Goal: Task Accomplishment & Management: Use online tool/utility

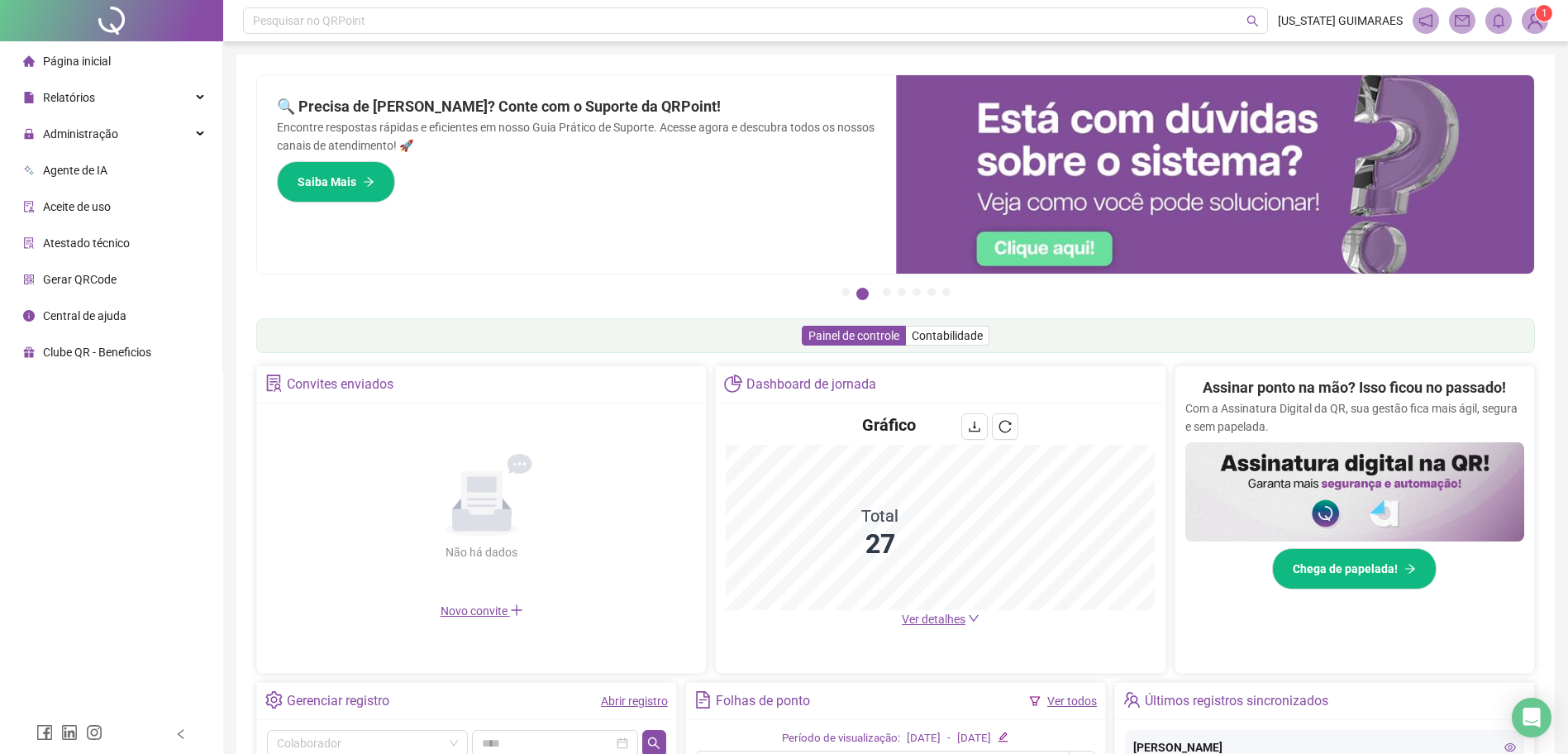
click at [651, 695] on link "Abrir registro" at bounding box center [634, 702] width 67 height 13
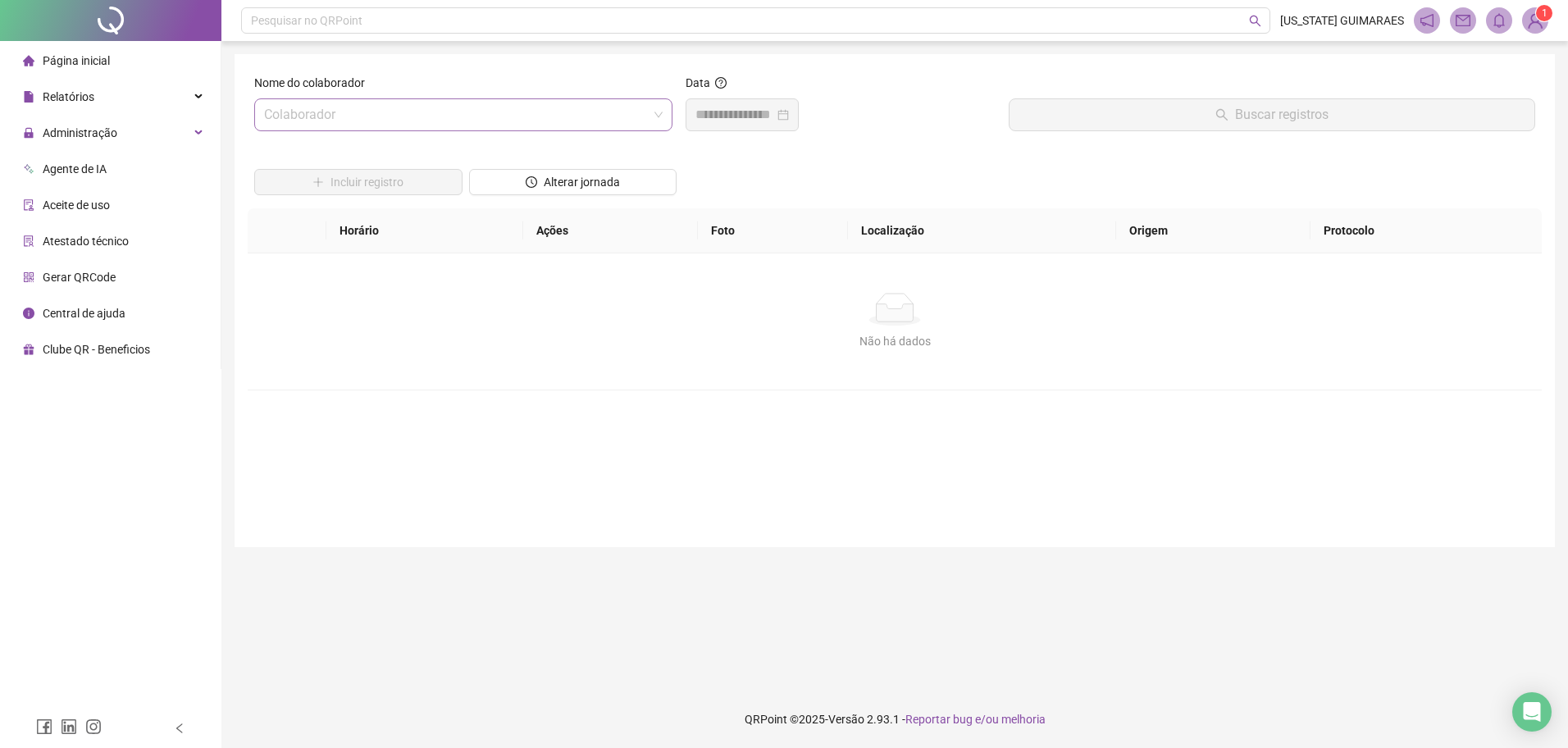
click at [566, 114] on input "search" at bounding box center [456, 115] width 384 height 31
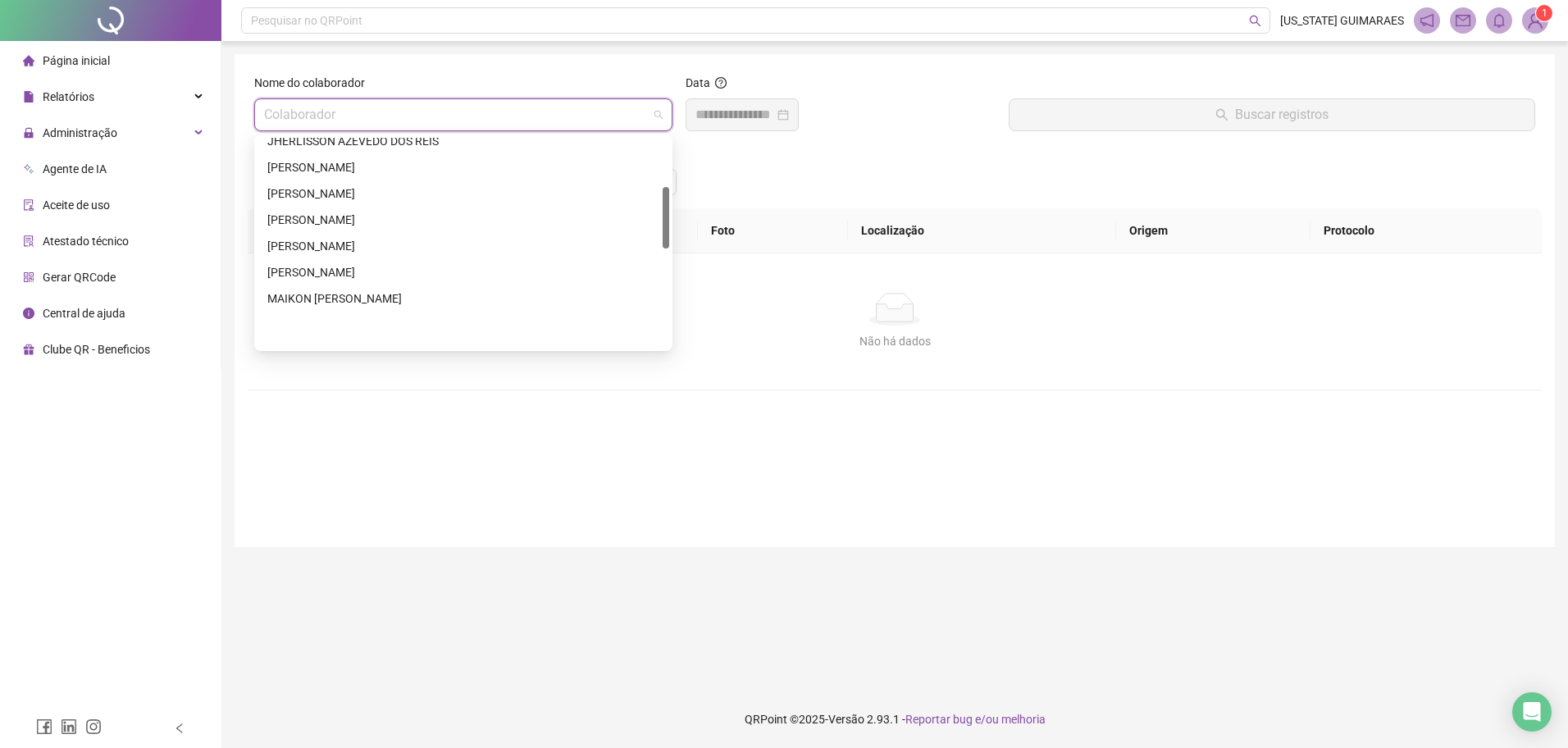
scroll to position [328, 0]
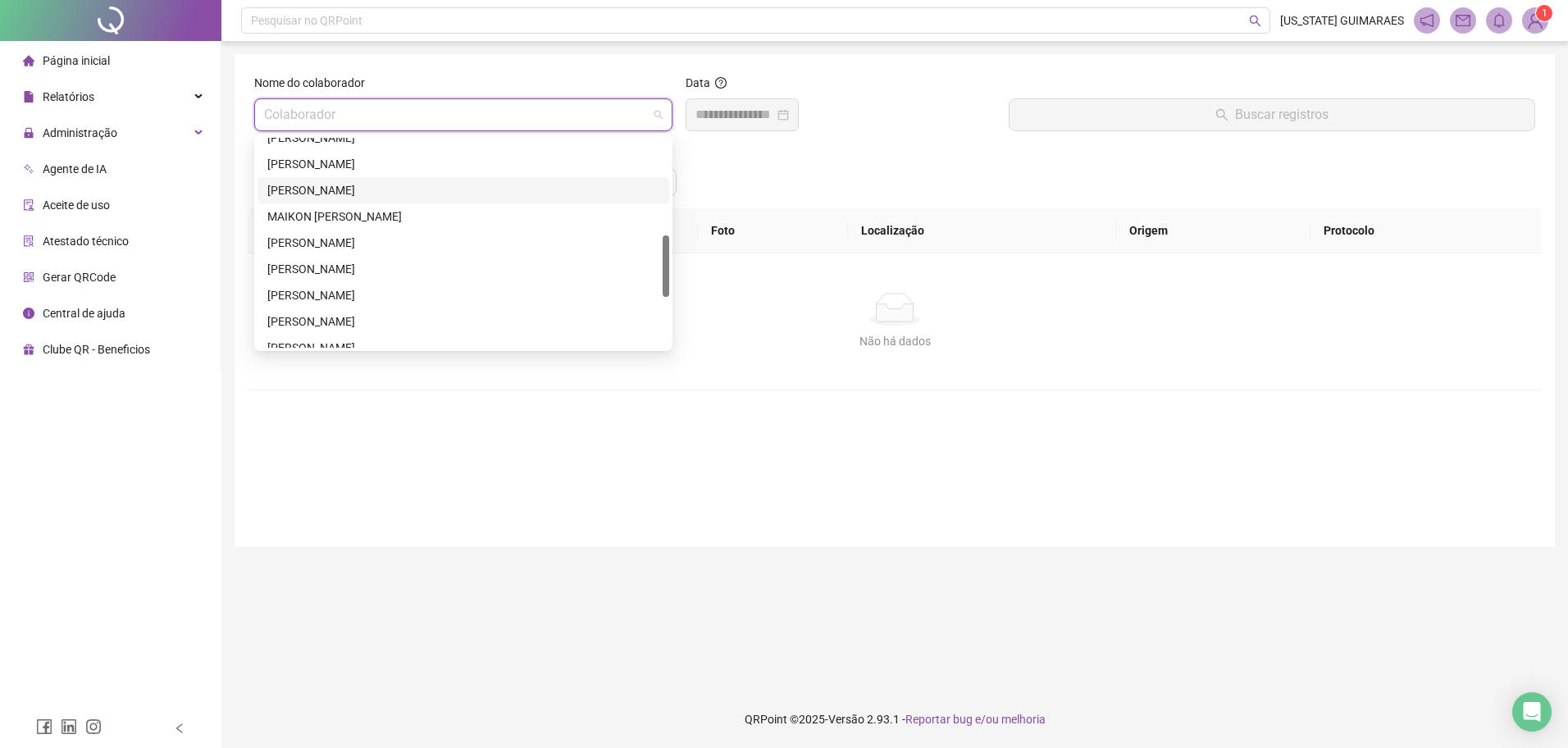
click at [341, 196] on div "[PERSON_NAME]" at bounding box center [463, 191] width 392 height 18
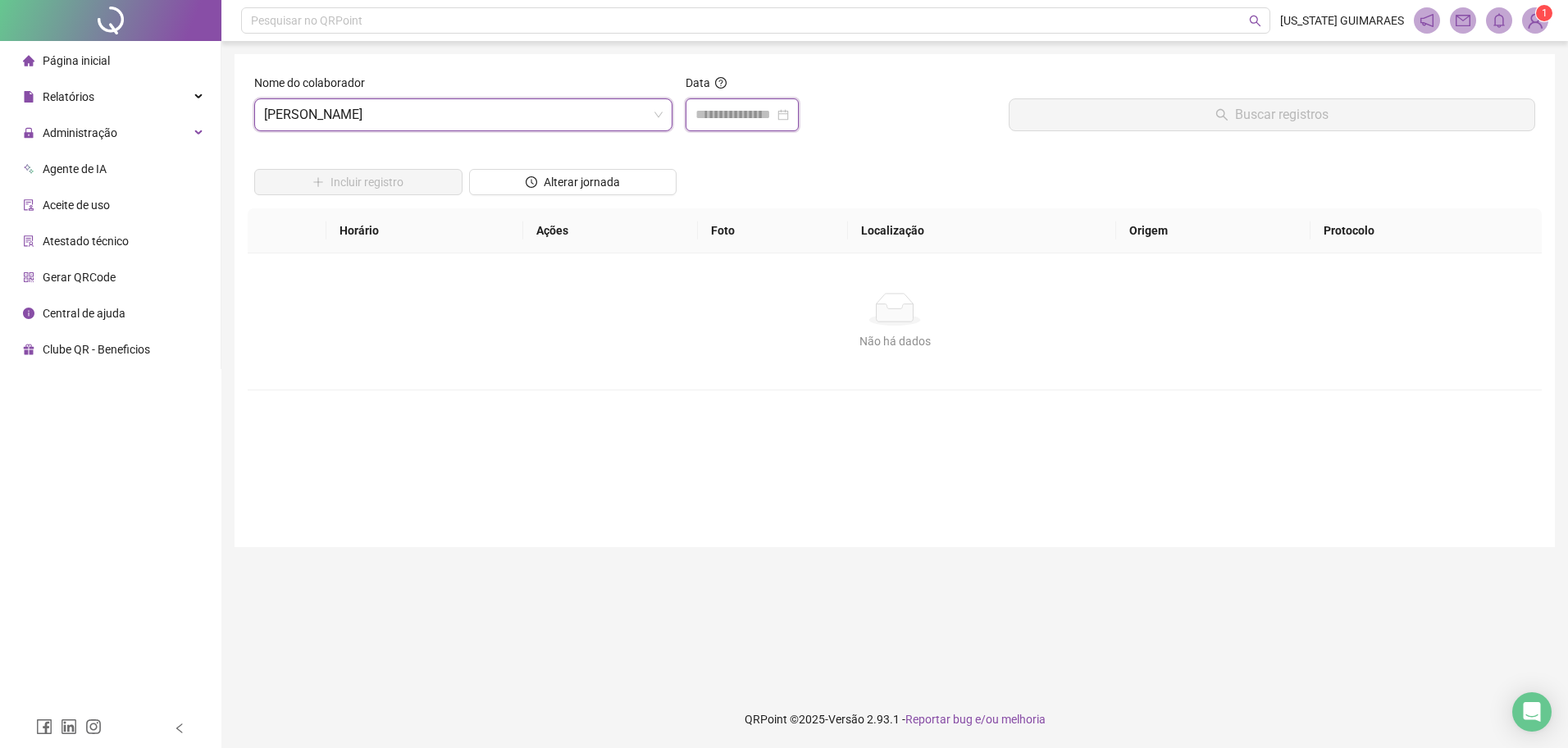
click at [720, 120] on input at bounding box center [735, 115] width 79 height 20
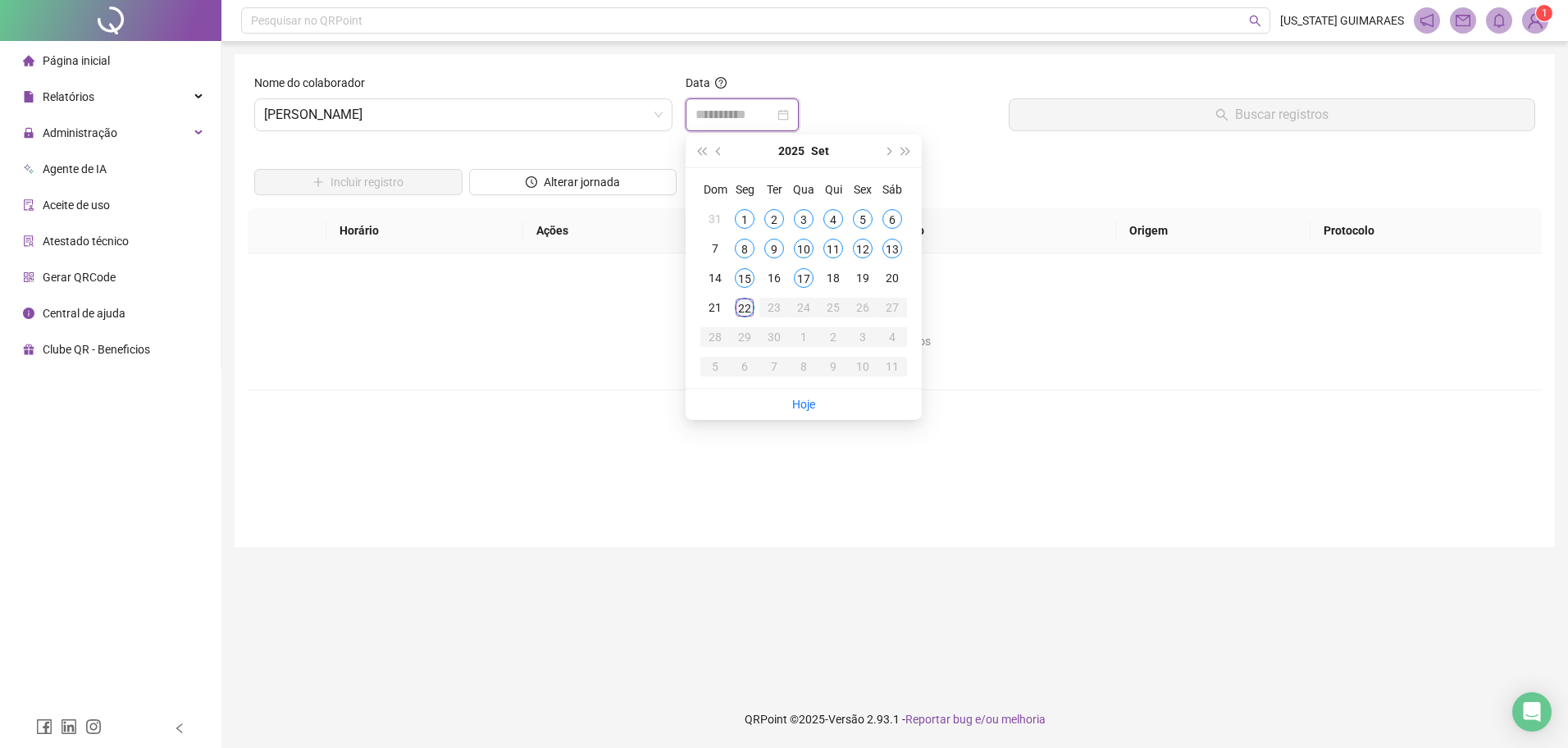
type input "**********"
click at [743, 310] on div "22" at bounding box center [745, 308] width 20 height 20
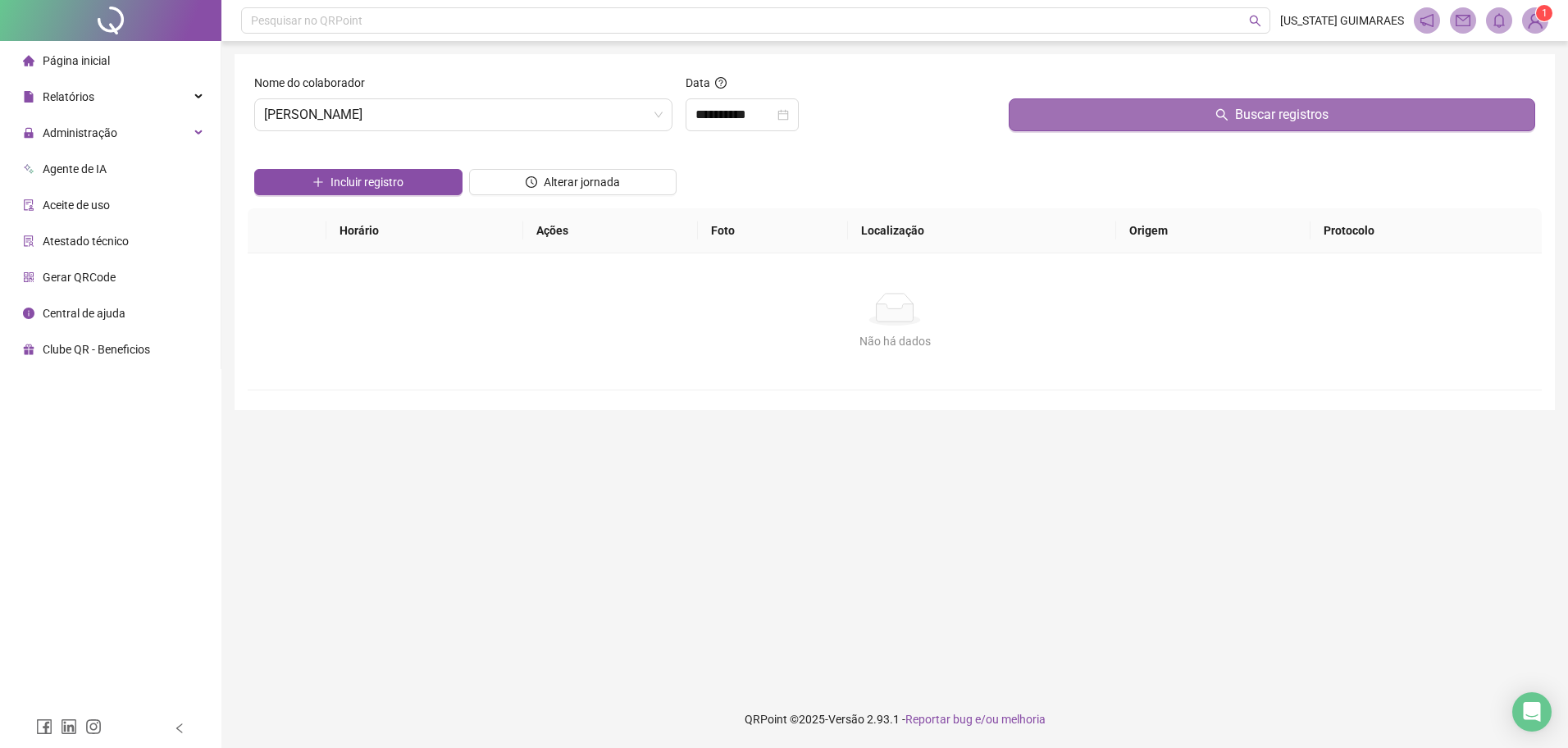
click at [1083, 109] on button "Buscar registros" at bounding box center [1272, 115] width 527 height 33
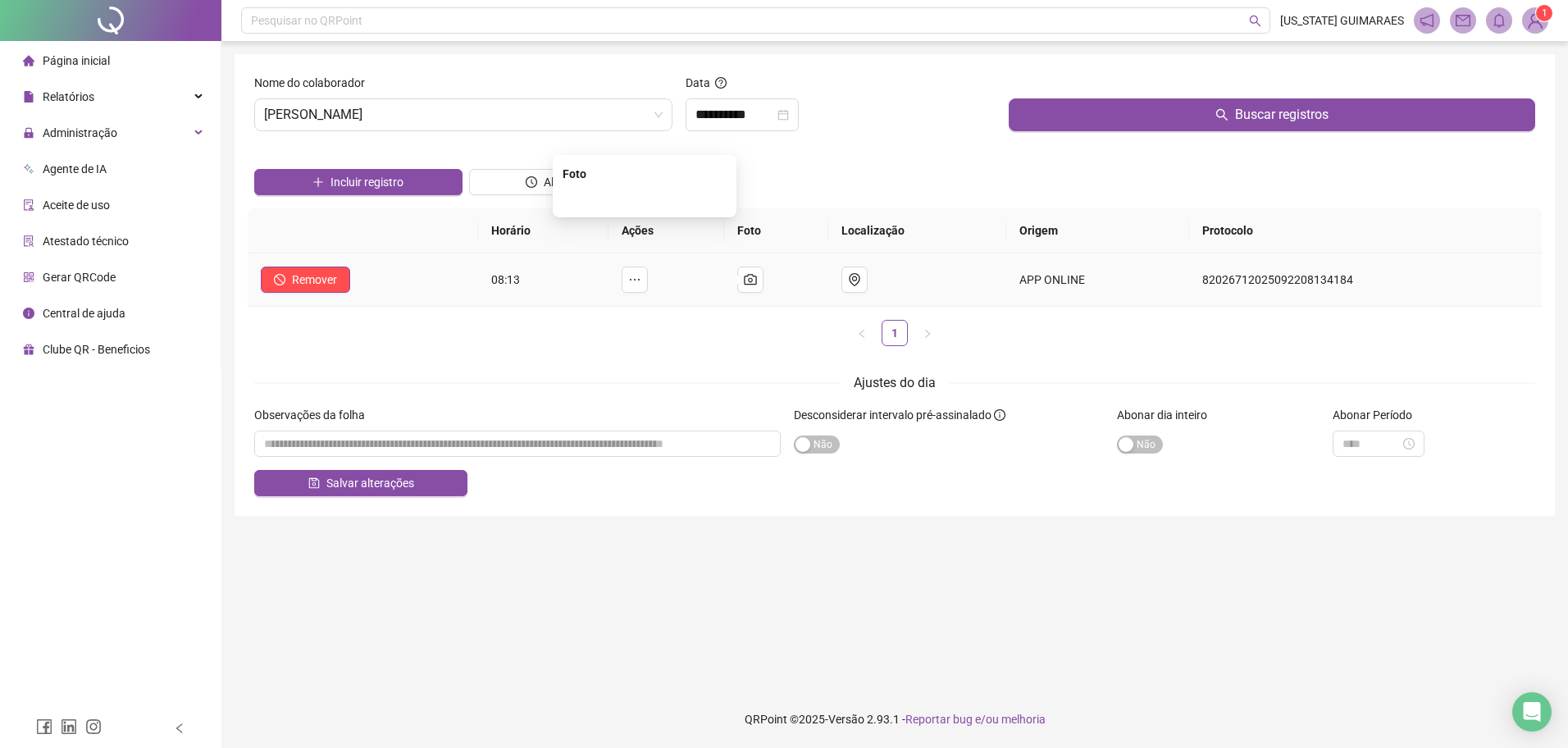
click at [645, 199] on img at bounding box center [645, 199] width 0 height 0
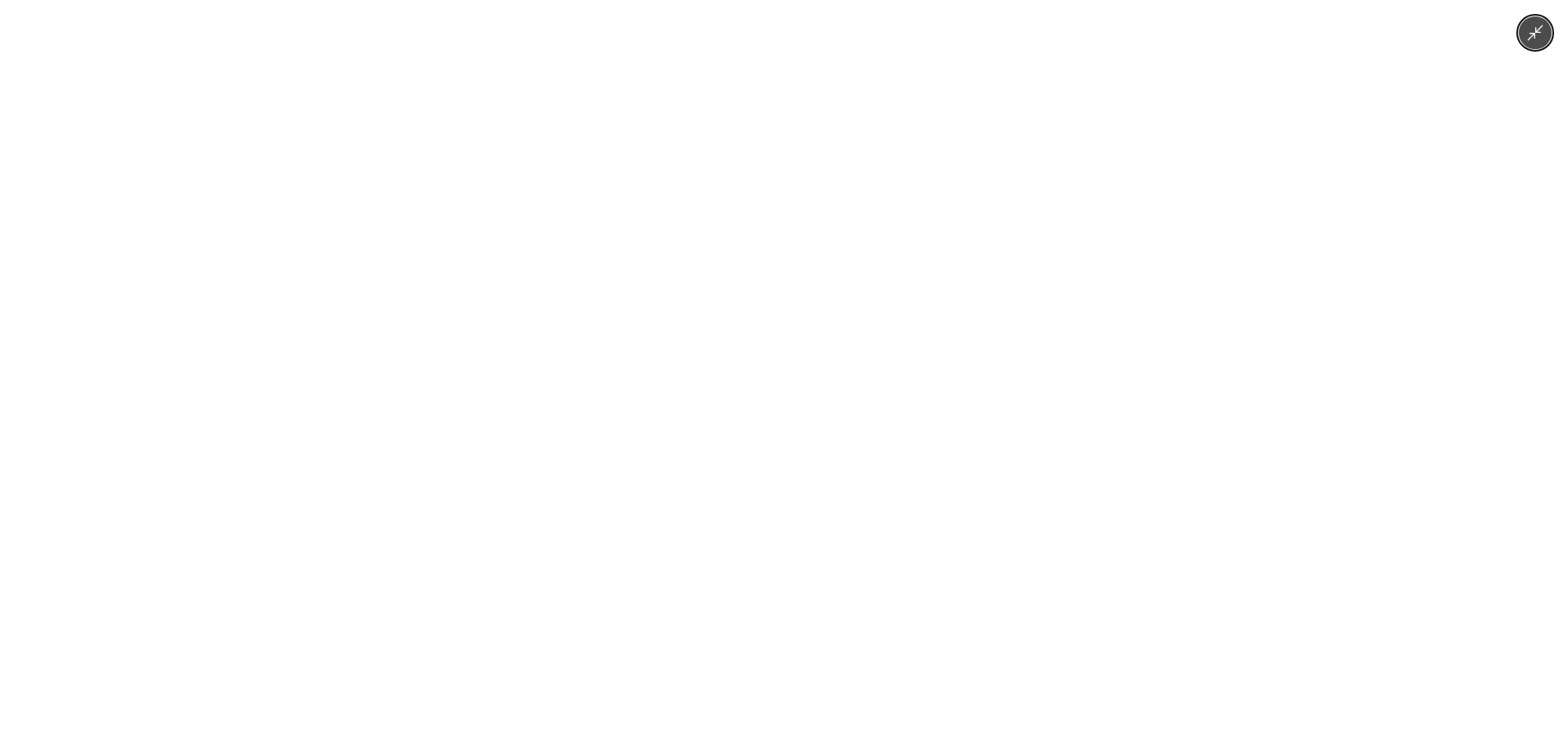
click at [722, 384] on img at bounding box center [784, 374] width 561 height 748
